Goal: Transaction & Acquisition: Book appointment/travel/reservation

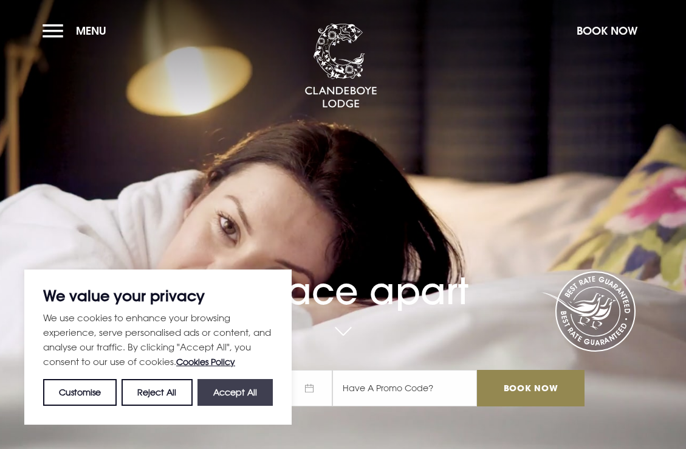
click at [221, 392] on button "Accept All" at bounding box center [235, 392] width 75 height 27
checkbox input "true"
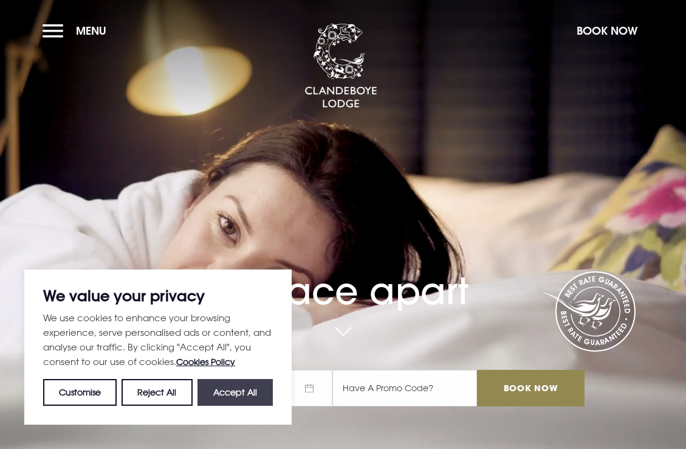
checkbox input "true"
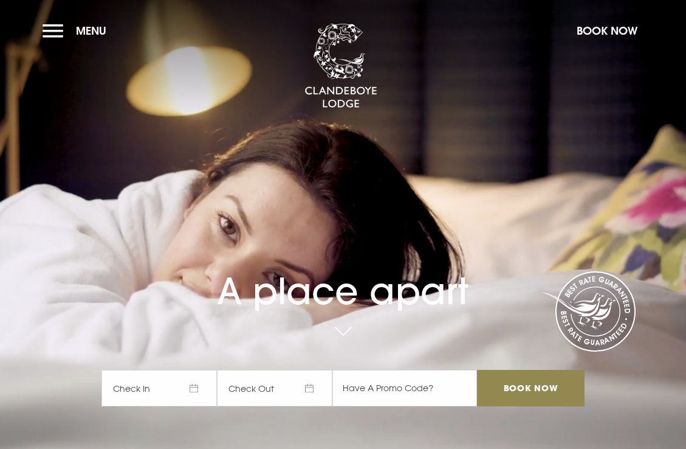
click at [190, 392] on span "Check In" at bounding box center [160, 388] width 116 height 36
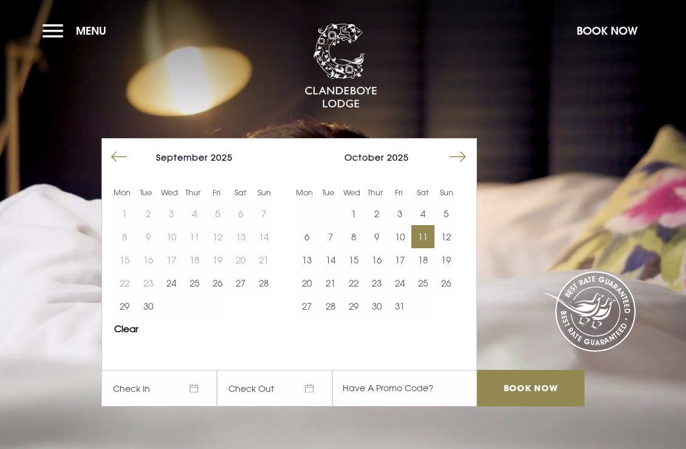
click at [426, 237] on button "11" at bounding box center [423, 236] width 23 height 23
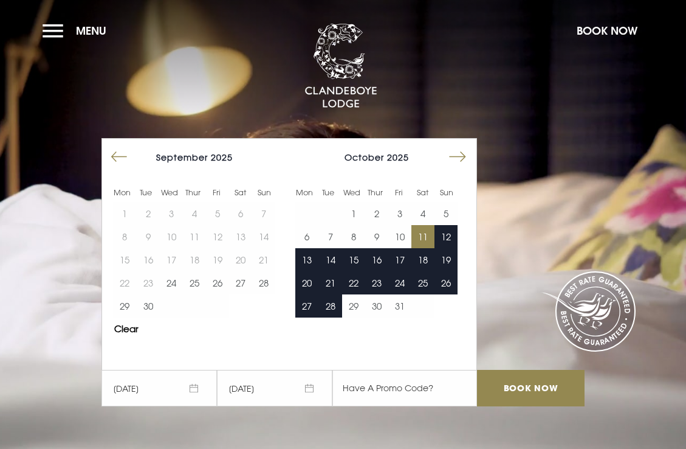
click at [519, 419] on video "Your browser does not support the video tag." at bounding box center [343, 224] width 802 height 449
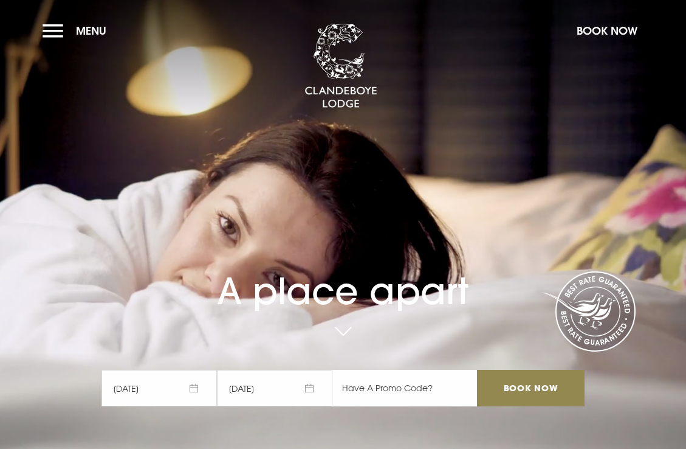
click at [388, 385] on input "text" at bounding box center [405, 388] width 145 height 36
type input "rory20"
click at [543, 383] on input "Book Now" at bounding box center [530, 388] width 107 height 36
